Goal: Task Accomplishment & Management: Manage account settings

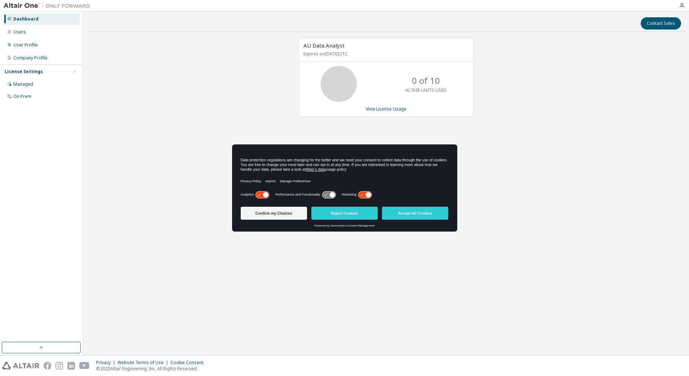
click at [364, 194] on icon at bounding box center [361, 195] width 3 height 3
click at [261, 195] on icon at bounding box center [262, 194] width 13 height 7
click at [287, 210] on button "Confirm my Choices" at bounding box center [274, 213] width 66 height 13
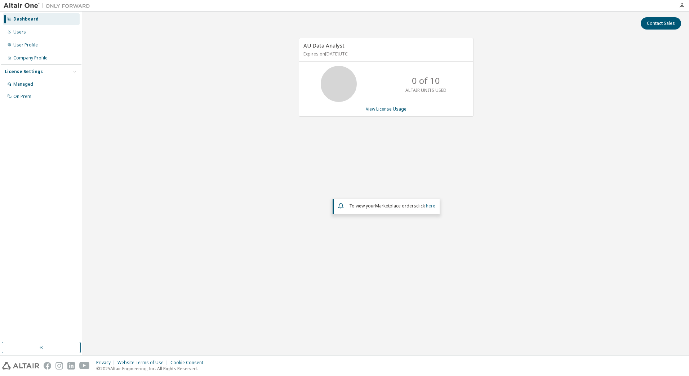
click at [428, 207] on link "here" at bounding box center [430, 206] width 9 height 6
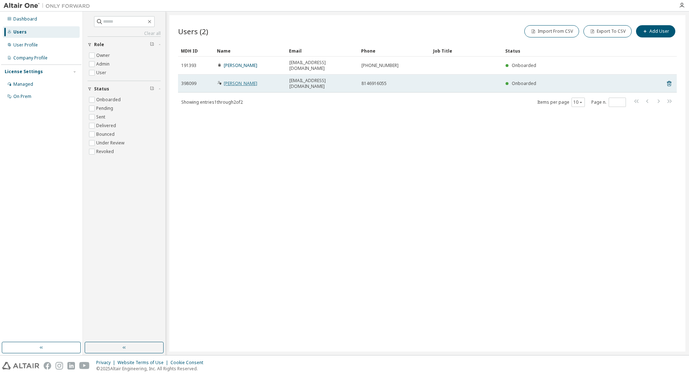
click at [233, 80] on link "Rob Gall" at bounding box center [241, 83] width 34 height 6
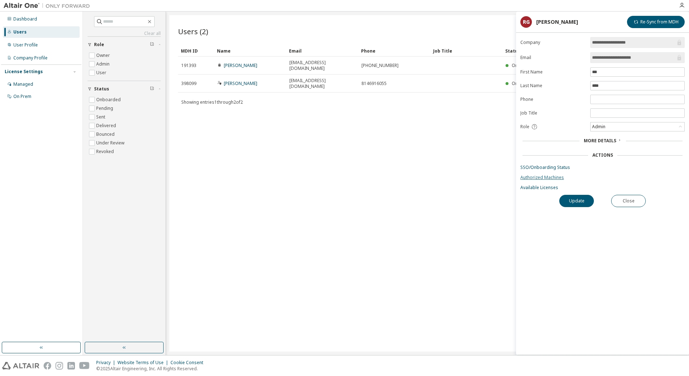
click at [550, 178] on link "Authorized Machines" at bounding box center [602, 178] width 164 height 6
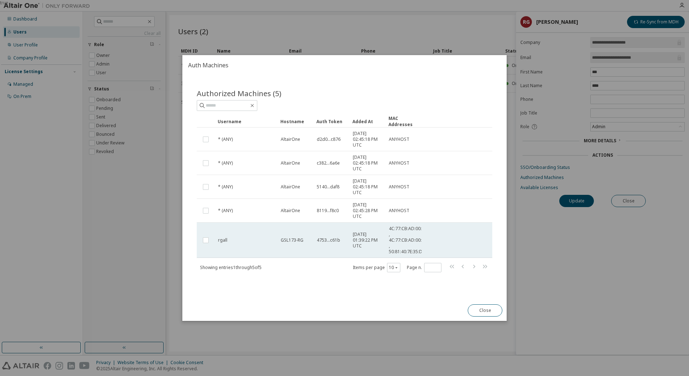
click at [232, 242] on div "rgall" at bounding box center [246, 241] width 56 height 6
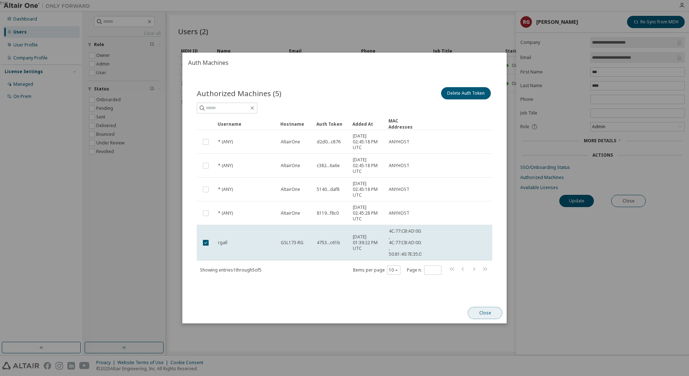
click at [474, 312] on button "Close" at bounding box center [485, 313] width 35 height 12
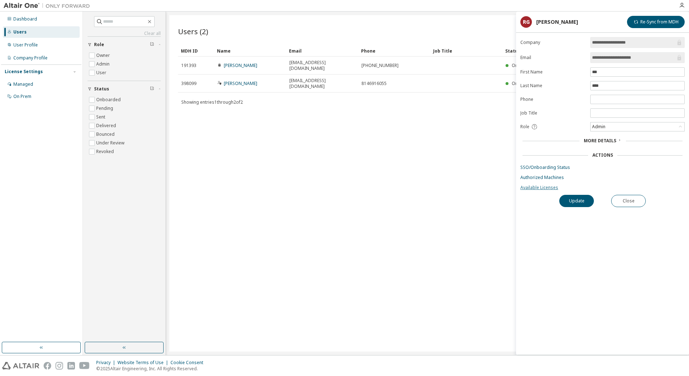
click at [535, 186] on link "Available Licenses" at bounding box center [602, 188] width 164 height 6
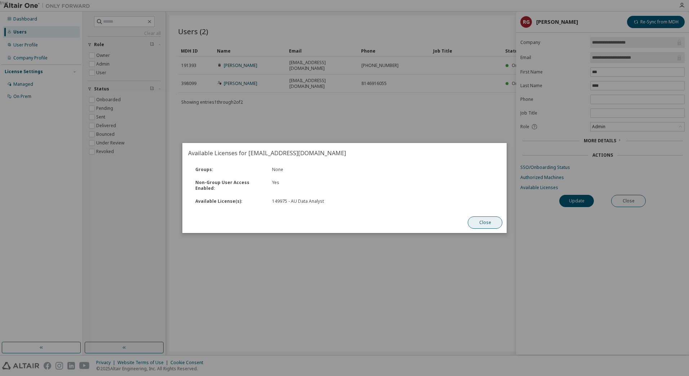
click at [487, 221] on button "Close" at bounding box center [485, 223] width 35 height 12
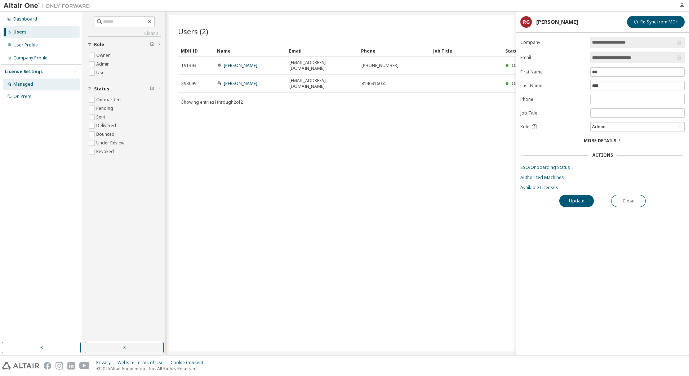
click at [18, 81] on div "Managed" at bounding box center [23, 84] width 20 height 6
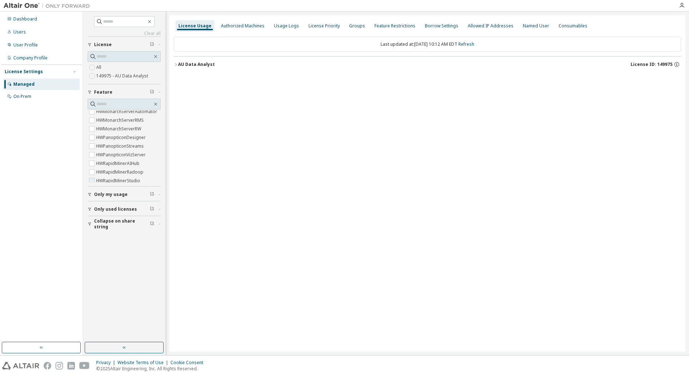
scroll to position [213, 0]
click at [92, 207] on icon "button" at bounding box center [90, 209] width 4 height 4
click at [121, 76] on label "149975 - AU Data Analyst" at bounding box center [122, 76] width 53 height 9
click at [233, 27] on div "Authorized Machines" at bounding box center [243, 26] width 44 height 6
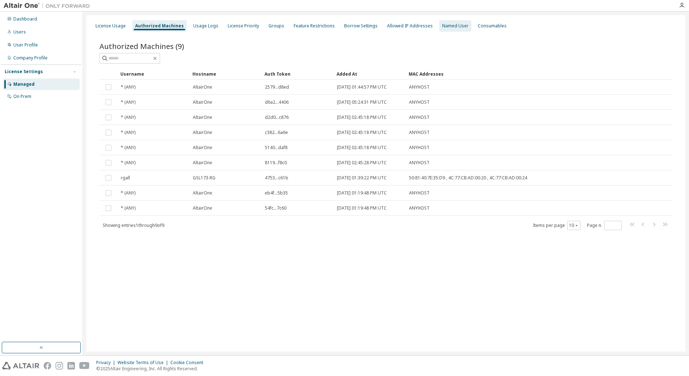
click at [439, 27] on div "Named User" at bounding box center [455, 26] width 32 height 12
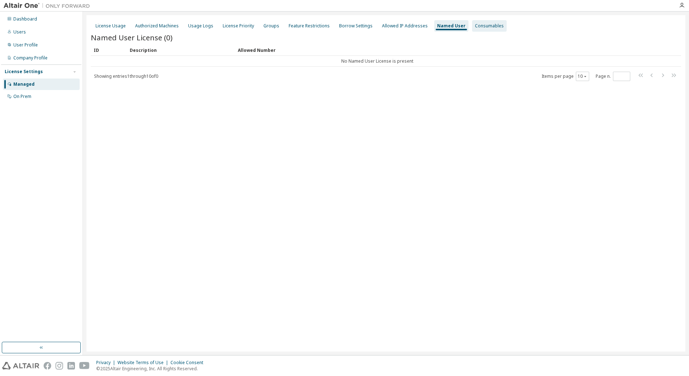
click at [475, 26] on div "Consumables" at bounding box center [489, 26] width 29 height 6
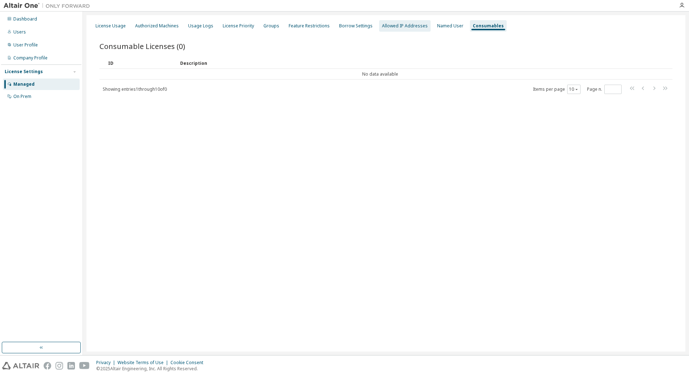
click at [411, 24] on div "Allowed IP Addresses" at bounding box center [405, 26] width 46 height 6
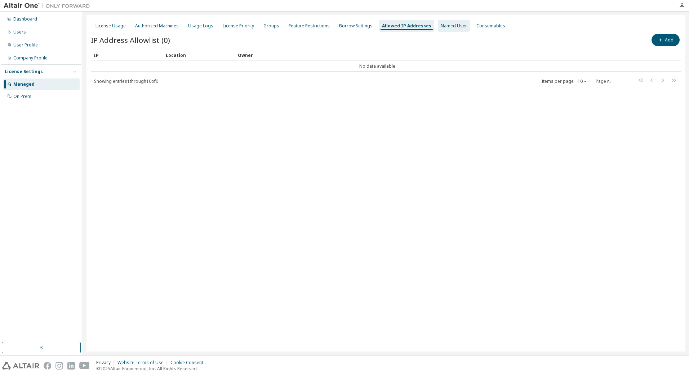
click at [441, 25] on div "Named User" at bounding box center [454, 26] width 26 height 6
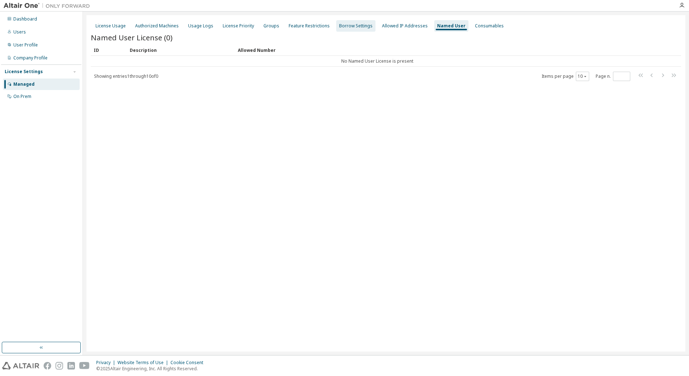
click at [357, 27] on div "Borrow Settings" at bounding box center [356, 26] width 34 height 6
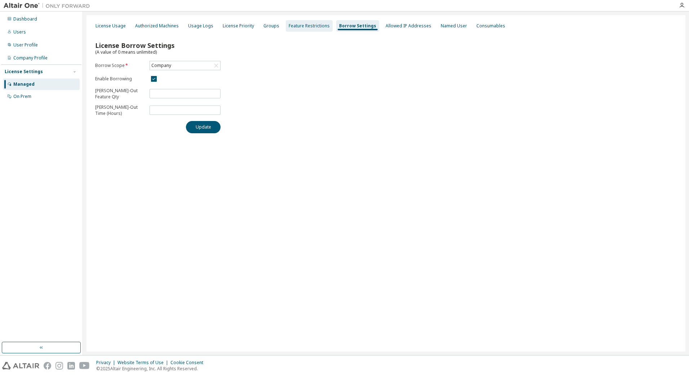
click at [308, 28] on div "Feature Restrictions" at bounding box center [309, 26] width 41 height 6
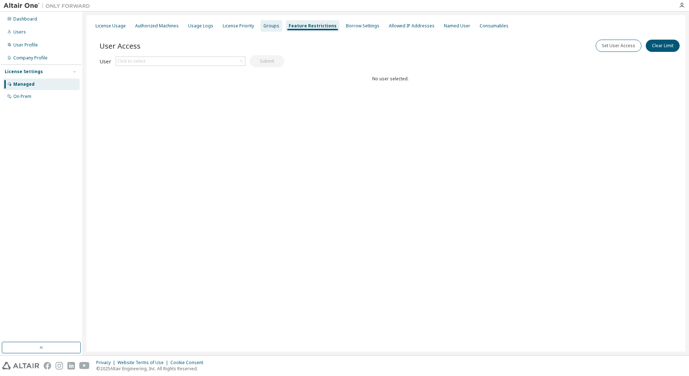
click at [270, 29] on div "Groups" at bounding box center [272, 26] width 22 height 12
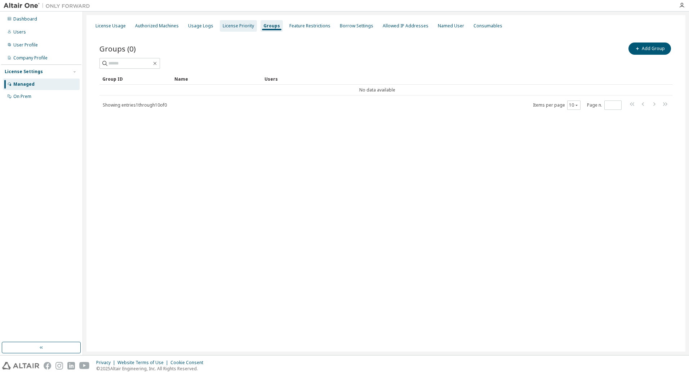
click at [241, 27] on div "License Priority" at bounding box center [238, 26] width 31 height 6
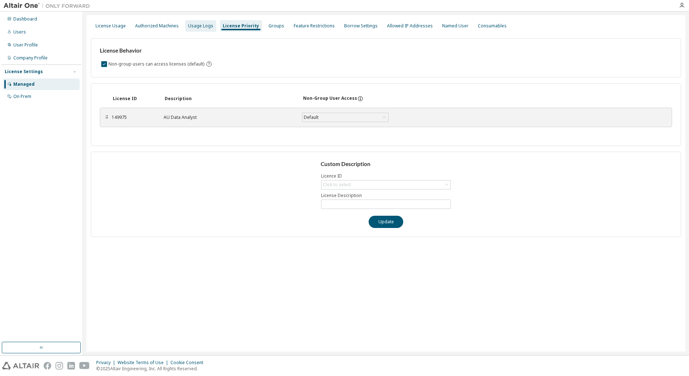
click at [207, 27] on div "Usage Logs" at bounding box center [200, 26] width 25 height 6
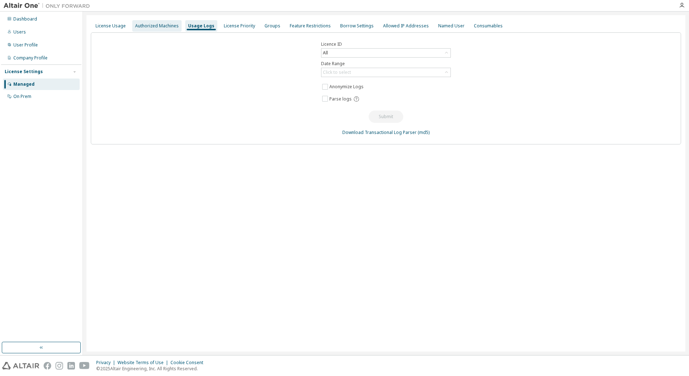
click at [149, 31] on div "Authorized Machines" at bounding box center [156, 26] width 49 height 12
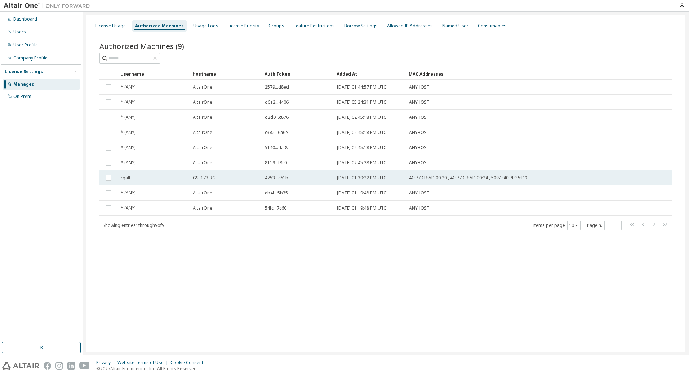
click at [187, 178] on td "rgall" at bounding box center [153, 177] width 72 height 15
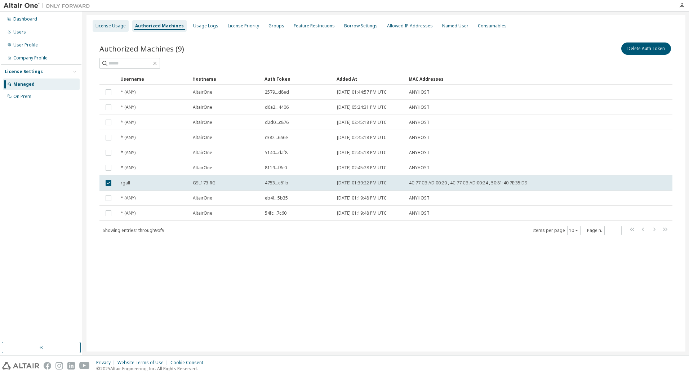
click at [111, 27] on div "License Usage" at bounding box center [111, 26] width 30 height 6
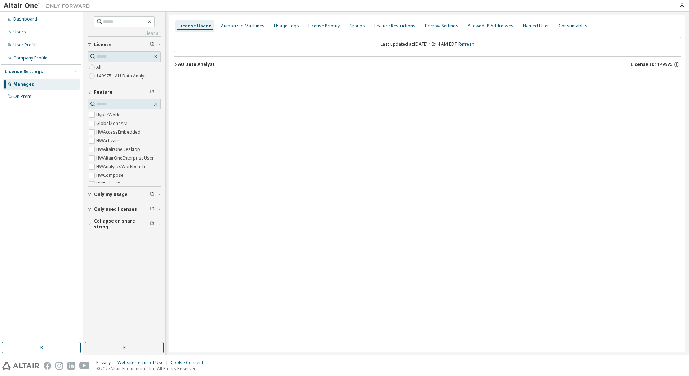
click at [105, 74] on label "149975 - AU Data Analyst" at bounding box center [122, 76] width 53 height 9
click at [175, 64] on icon "button" at bounding box center [176, 64] width 4 height 4
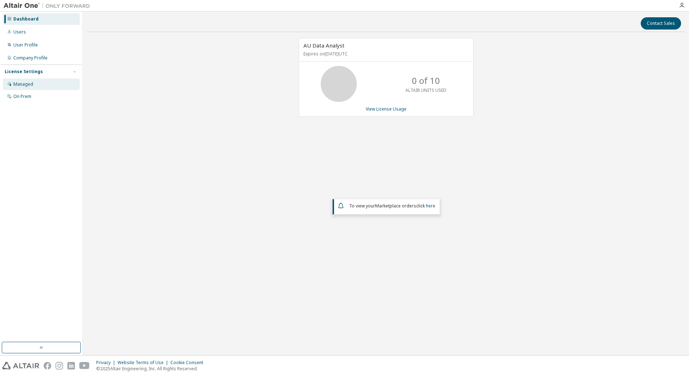
click at [22, 85] on div "Managed" at bounding box center [23, 84] width 20 height 6
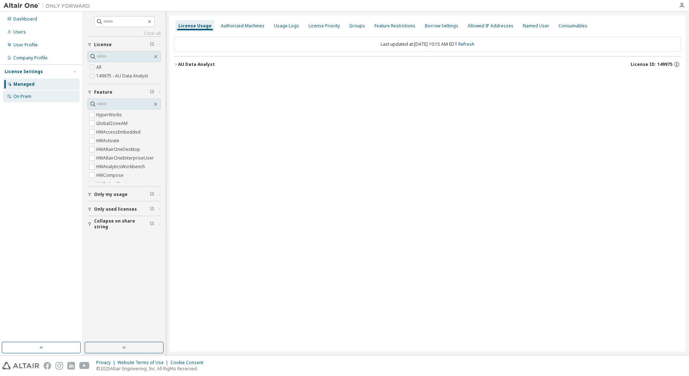
click at [20, 98] on div "On Prem" at bounding box center [22, 97] width 18 height 6
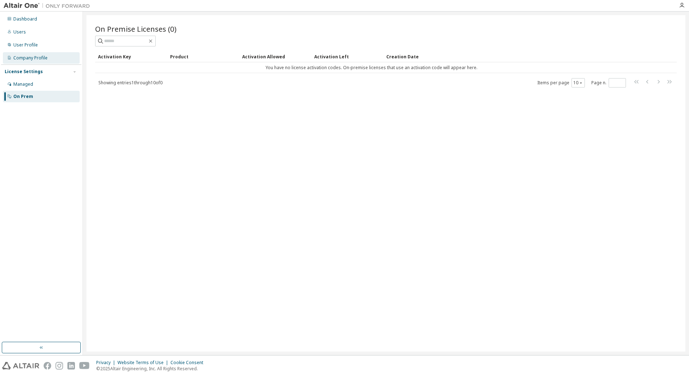
click at [24, 57] on div "Company Profile" at bounding box center [30, 58] width 34 height 6
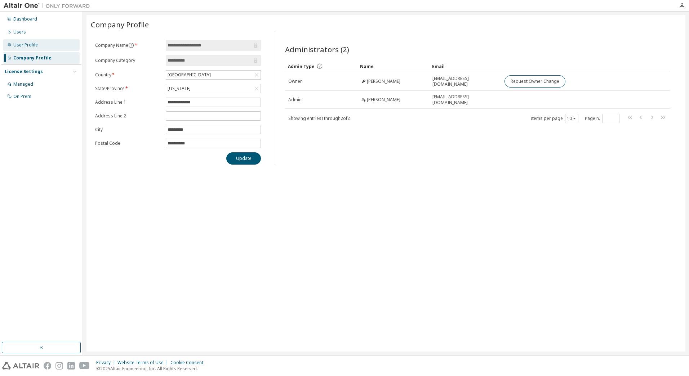
click at [39, 48] on div "User Profile" at bounding box center [41, 45] width 77 height 12
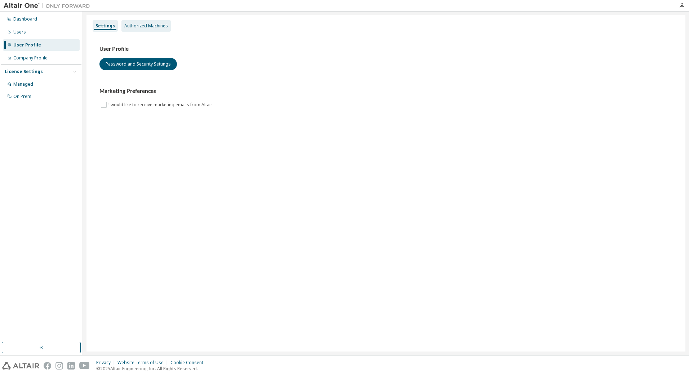
click at [128, 25] on div "Authorized Machines" at bounding box center [146, 26] width 44 height 6
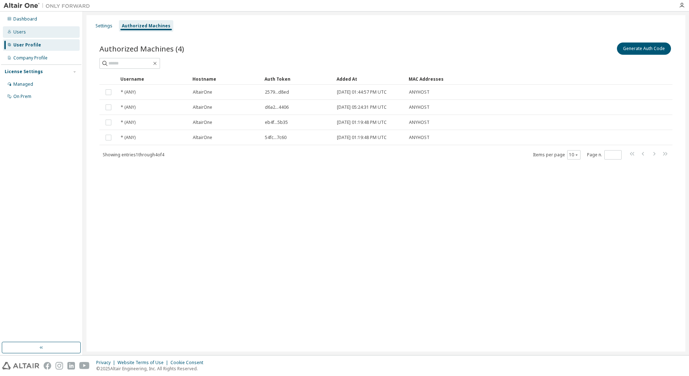
click at [24, 35] on div "Users" at bounding box center [19, 32] width 13 height 6
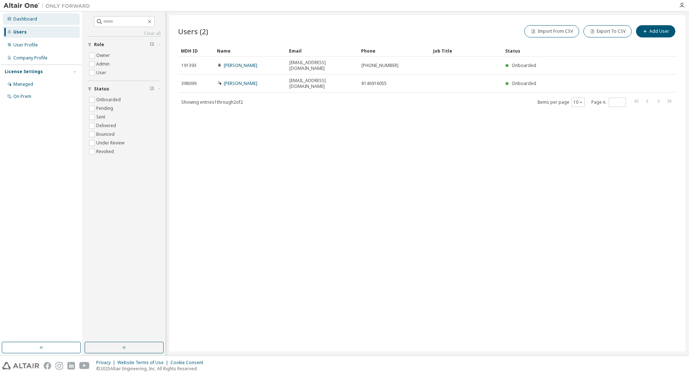
click at [25, 18] on div "Dashboard" at bounding box center [25, 19] width 24 height 6
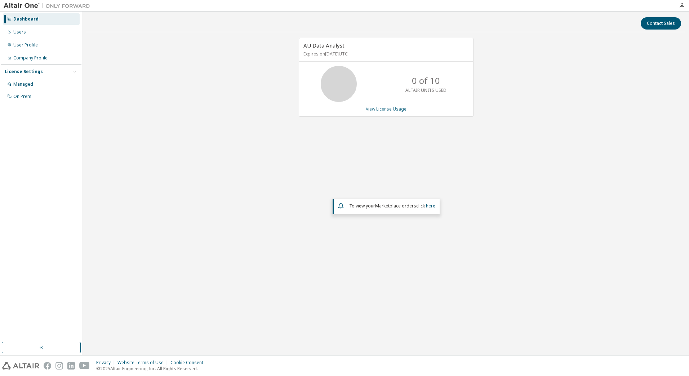
click at [387, 108] on link "View License Usage" at bounding box center [386, 109] width 41 height 6
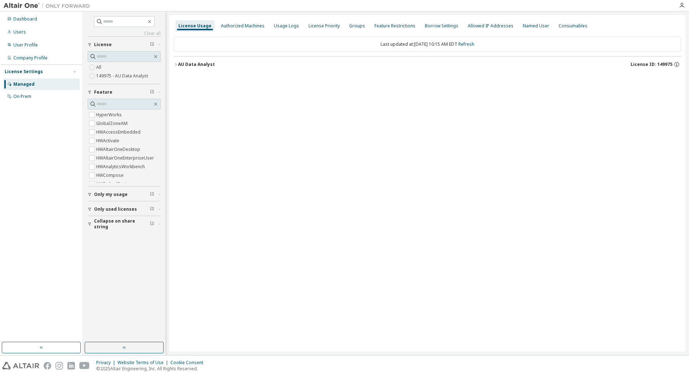
click at [134, 79] on label "149975 - AU Data Analyst" at bounding box center [122, 76] width 53 height 9
click at [131, 193] on div "Only my usage" at bounding box center [126, 195] width 65 height 6
click at [110, 228] on span "Only used licenses" at bounding box center [115, 230] width 43 height 6
